Goal: Information Seeking & Learning: Learn about a topic

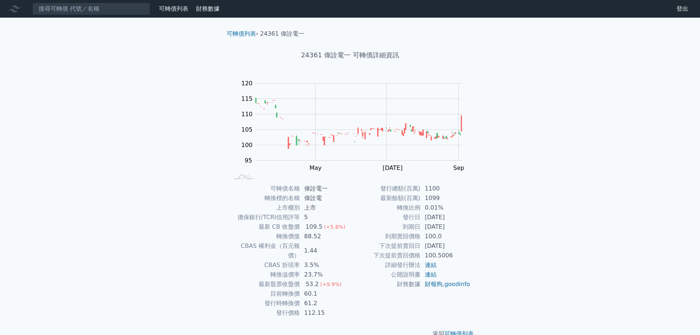
click at [608, 158] on div "可轉債列表 財務數據 可轉債列表 財務數據 登出 登出 可轉債列表 › 24361 偉詮電一 24361 偉詮電一 可轉債詳細資訊 Zoom Out 100 …" at bounding box center [350, 175] width 700 height 350
click at [18, 7] on icon at bounding box center [15, 9] width 12 height 12
click at [164, 11] on link "可轉債列表" at bounding box center [173, 8] width 29 height 7
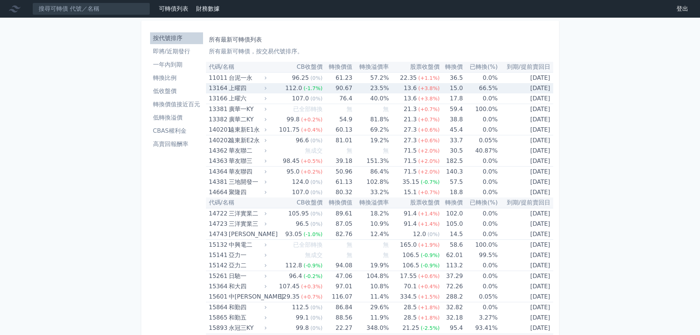
click at [235, 89] on div "上曜四" at bounding box center [247, 88] width 36 height 10
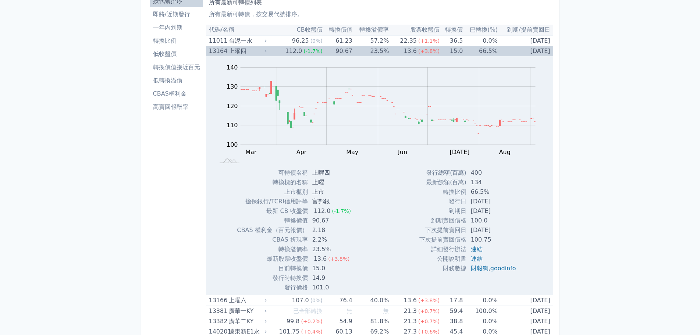
scroll to position [37, 0]
drag, startPoint x: 330, startPoint y: 221, endPoint x: 308, endPoint y: 221, distance: 22.1
click at [308, 221] on td "90.67" at bounding box center [332, 221] width 49 height 10
click at [329, 222] on td "90.67" at bounding box center [332, 221] width 49 height 10
drag, startPoint x: 325, startPoint y: 272, endPoint x: 310, endPoint y: 272, distance: 15.4
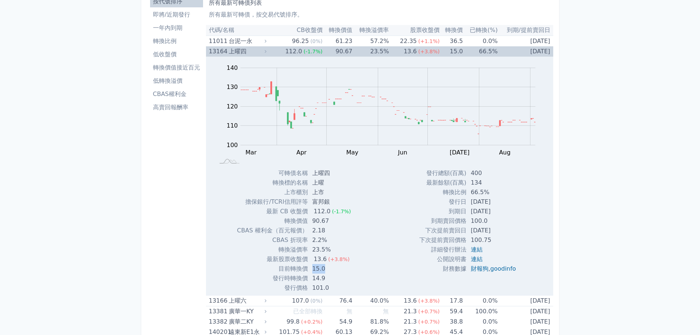
click at [310, 272] on td "15.0" at bounding box center [332, 269] width 49 height 10
click at [340, 271] on td "15.0" at bounding box center [332, 269] width 49 height 10
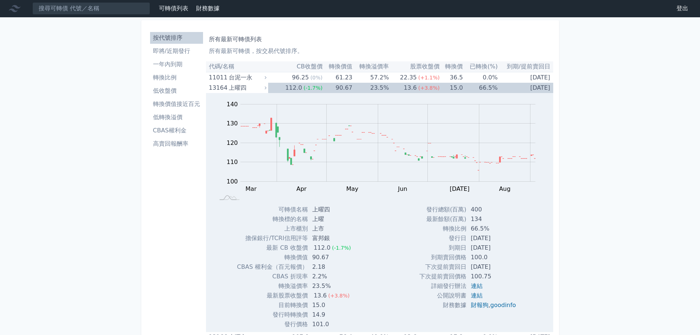
scroll to position [0, 0]
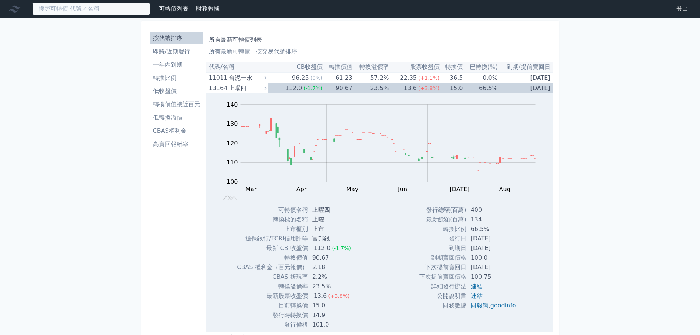
click at [88, 13] on input at bounding box center [91, 9] width 118 height 12
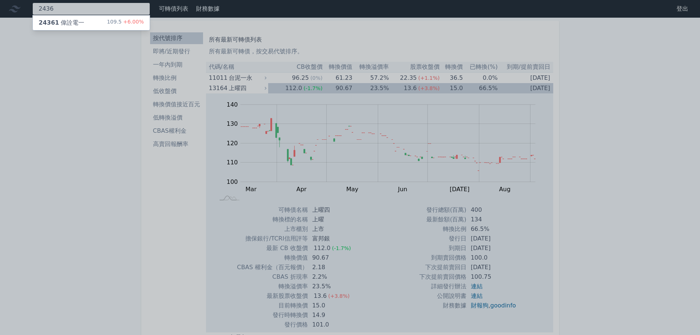
type input "2436"
click at [92, 26] on div "24361 偉詮電一 109.5 +6.00%" at bounding box center [91, 22] width 117 height 15
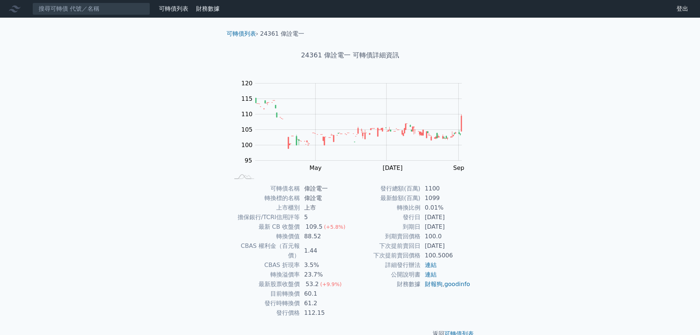
scroll to position [6, 0]
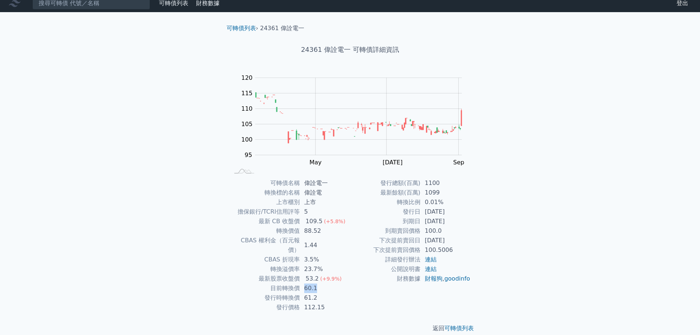
drag, startPoint x: 314, startPoint y: 281, endPoint x: 303, endPoint y: 279, distance: 10.8
click at [303, 283] on td "60.1" at bounding box center [325, 288] width 50 height 10
drag, startPoint x: 317, startPoint y: 269, endPoint x: 303, endPoint y: 267, distance: 13.5
click at [303, 274] on td "53.2 (+9.9%)" at bounding box center [325, 279] width 50 height 10
click at [372, 221] on td "到期日" at bounding box center [385, 222] width 70 height 10
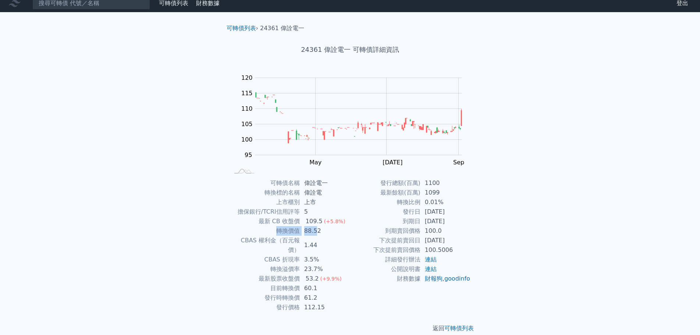
drag, startPoint x: 317, startPoint y: 229, endPoint x: 269, endPoint y: 234, distance: 47.6
click at [269, 234] on tr "轉換價值 88.52" at bounding box center [289, 231] width 121 height 10
click at [308, 255] on td "3.5%" at bounding box center [325, 260] width 50 height 10
